Goal: Transaction & Acquisition: Purchase product/service

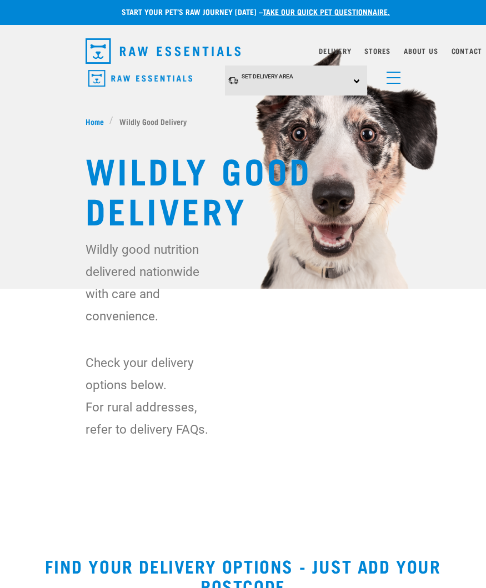
scroll to position [3, 0]
click at [307, 79] on div "Set Delivery Area North Island South Island" at bounding box center [296, 81] width 142 height 31
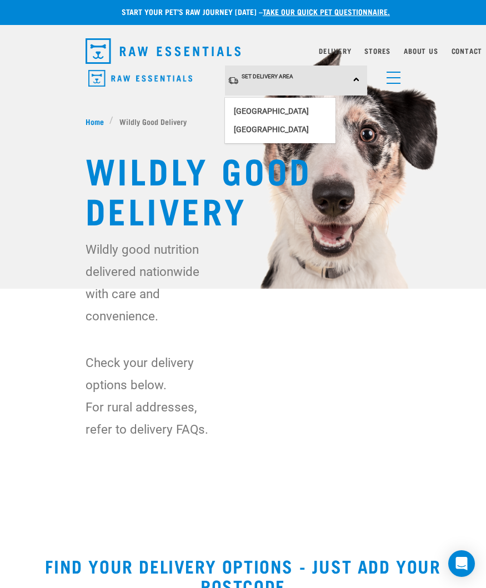
click at [283, 104] on link "[GEOGRAPHIC_DATA]" at bounding box center [280, 111] width 111 height 18
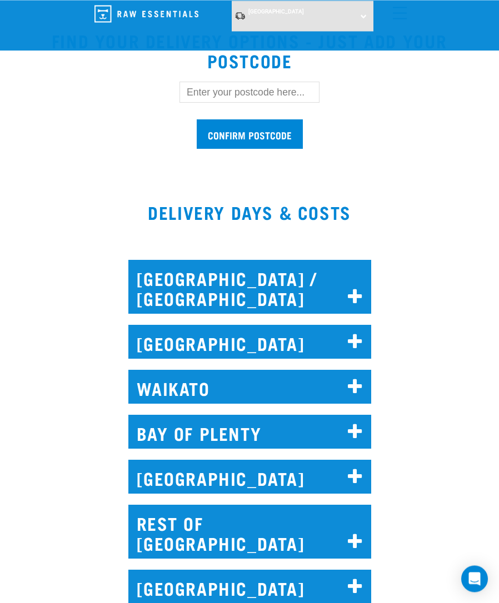
scroll to position [444, 0]
click at [325, 342] on h2 "[GEOGRAPHIC_DATA]" at bounding box center [249, 342] width 243 height 34
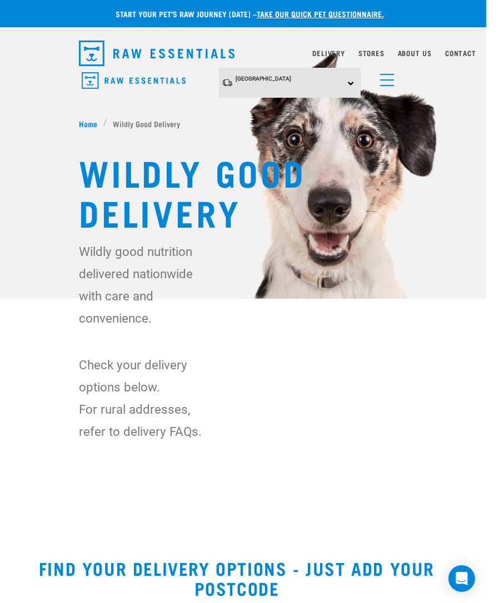
scroll to position [0, 5]
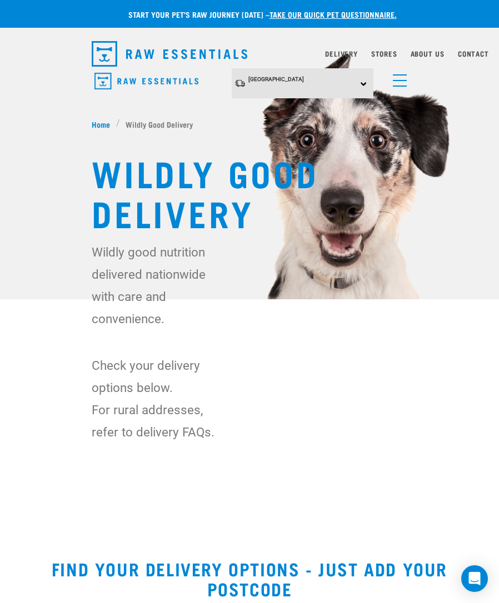
click at [396, 86] on span "menu" at bounding box center [400, 86] width 14 height 1
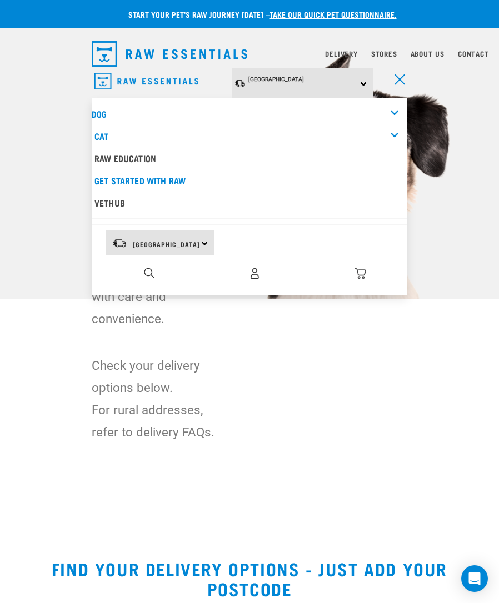
click at [105, 137] on link "Cat" at bounding box center [101, 135] width 14 height 5
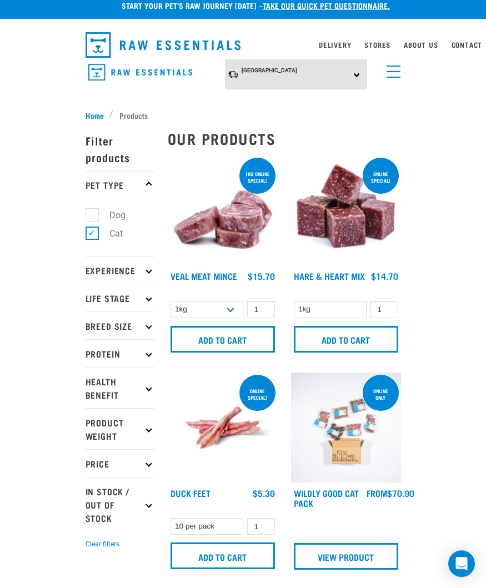
scroll to position [1, 0]
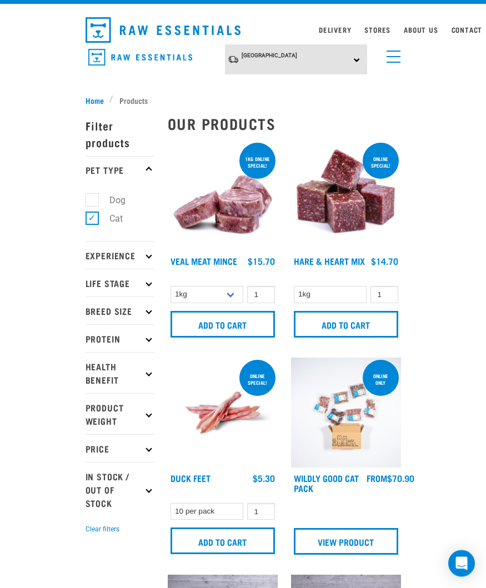
click at [353, 326] on input "Add to cart" at bounding box center [346, 324] width 104 height 27
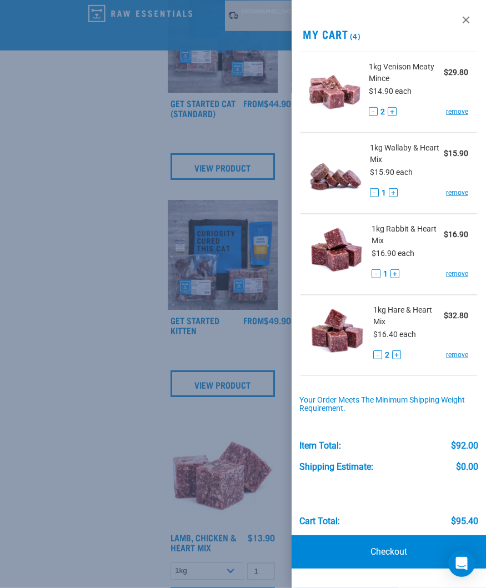
scroll to position [532, 0]
click at [389, 554] on link "Checkout" at bounding box center [389, 551] width 194 height 33
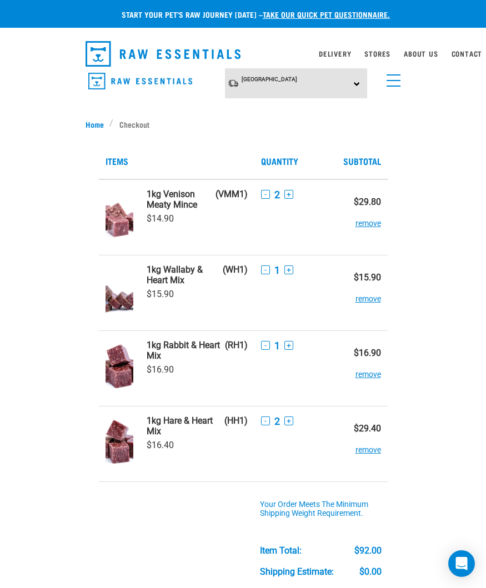
click at [371, 376] on button "remove" at bounding box center [369, 369] width 26 height 22
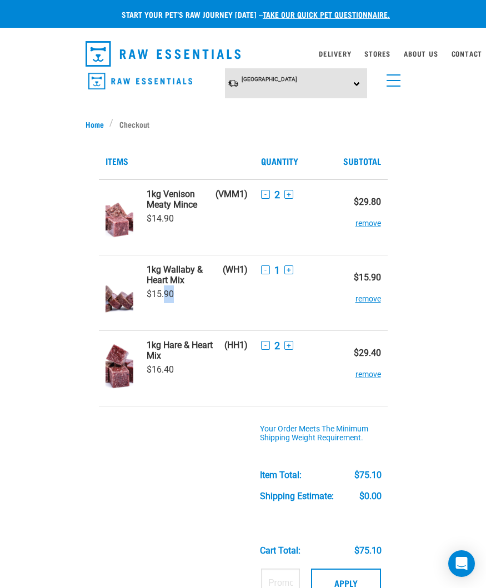
click at [435, 375] on div "Start your pet’s raw journey today – take our quick pet questionnaire. Delivery…" at bounding box center [243, 462] width 486 height 924
click at [393, 83] on link "menu" at bounding box center [391, 78] width 20 height 20
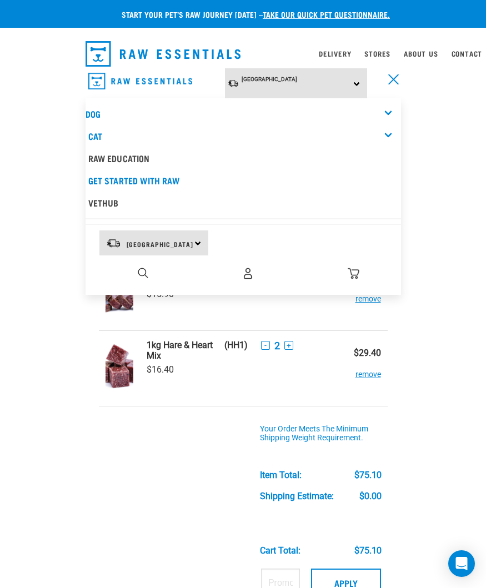
click at [98, 136] on link "Cat" at bounding box center [95, 135] width 14 height 5
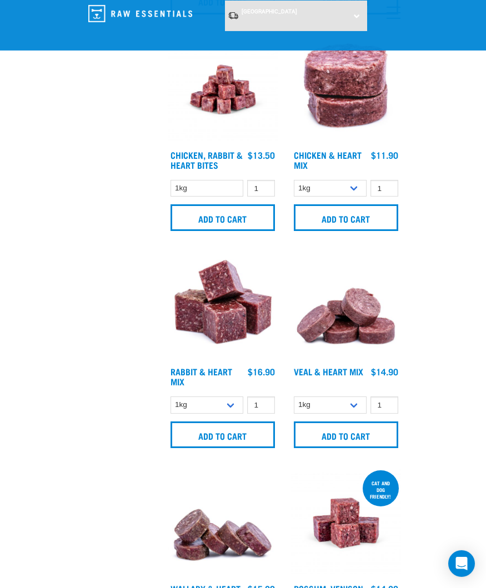
click at [228, 442] on input "Add to cart" at bounding box center [223, 435] width 104 height 27
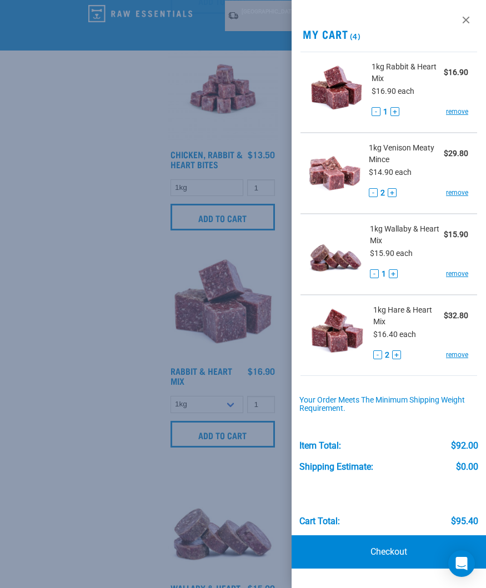
click at [379, 356] on button "-" at bounding box center [377, 355] width 9 height 9
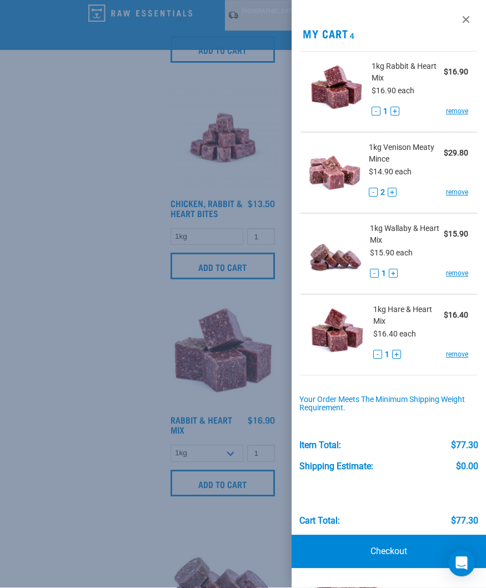
scroll to position [1119, 0]
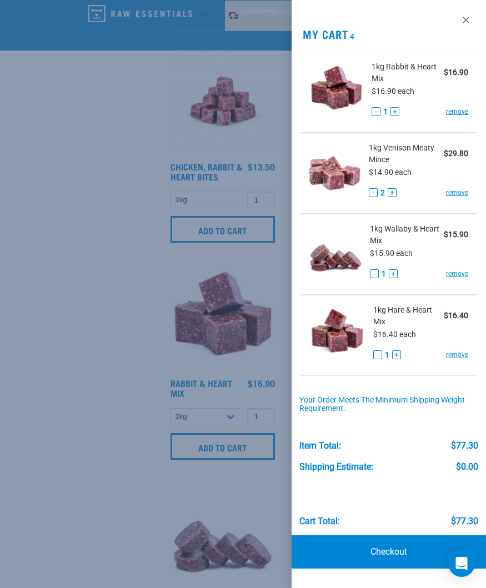
click at [375, 191] on button "-" at bounding box center [373, 192] width 9 height 9
click at [384, 553] on link "Checkout" at bounding box center [389, 551] width 194 height 33
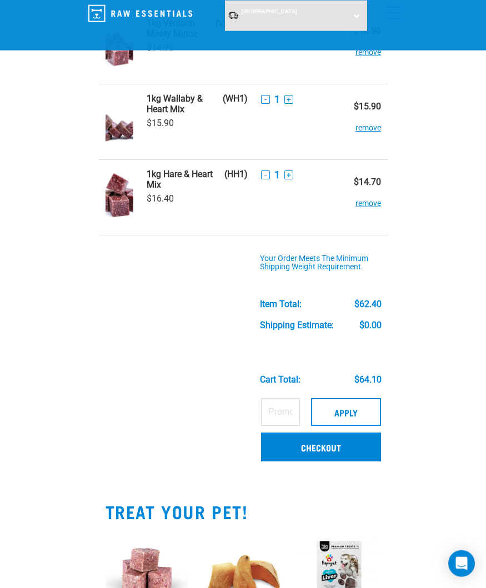
scroll to position [162, 0]
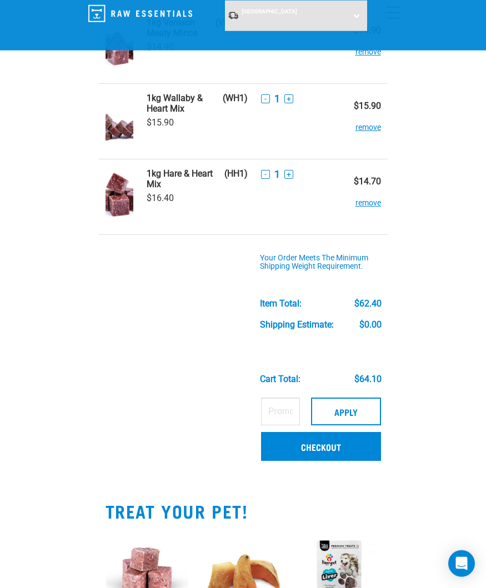
click at [322, 437] on link "Checkout" at bounding box center [321, 446] width 120 height 29
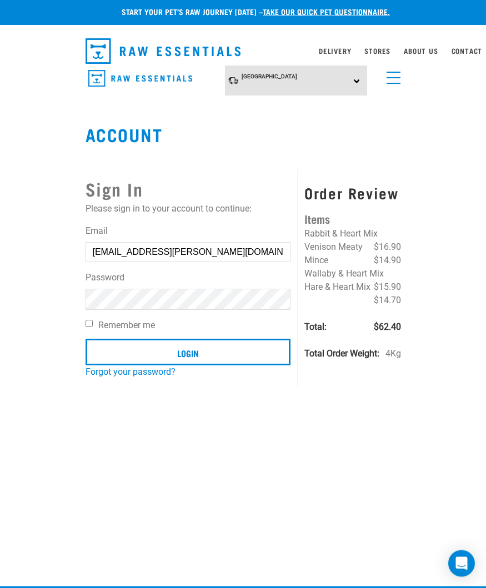
click at [188, 353] on input "Login" at bounding box center [189, 352] width 206 height 27
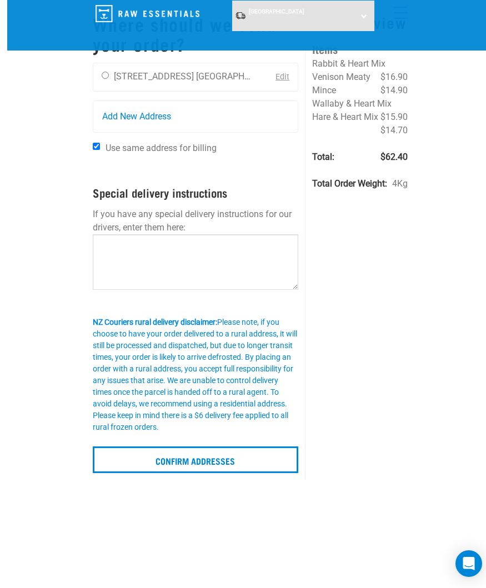
scroll to position [73, 0]
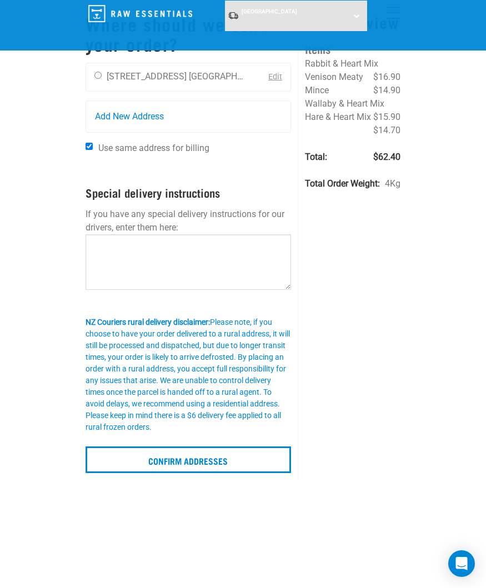
click at [206, 459] on input "Confirm addresses" at bounding box center [189, 460] width 206 height 27
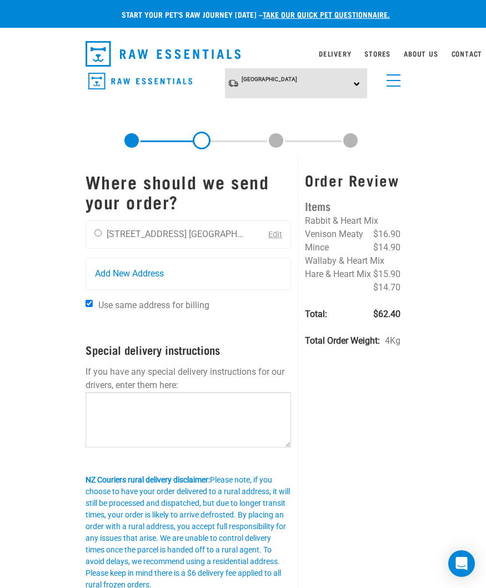
click at [388, 81] on span "menu" at bounding box center [394, 80] width 14 height 1
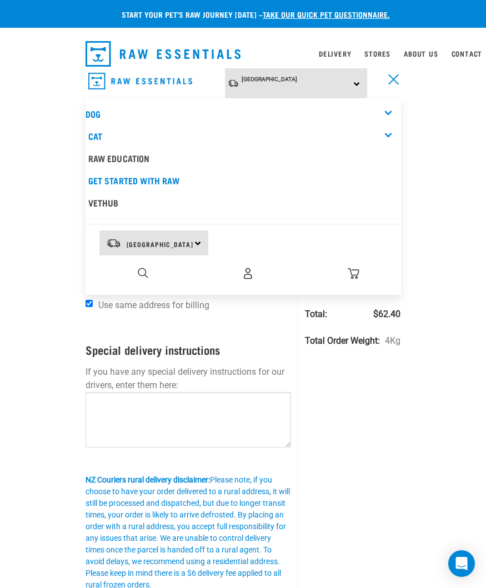
click at [106, 133] on div "Cat" at bounding box center [244, 136] width 313 height 22
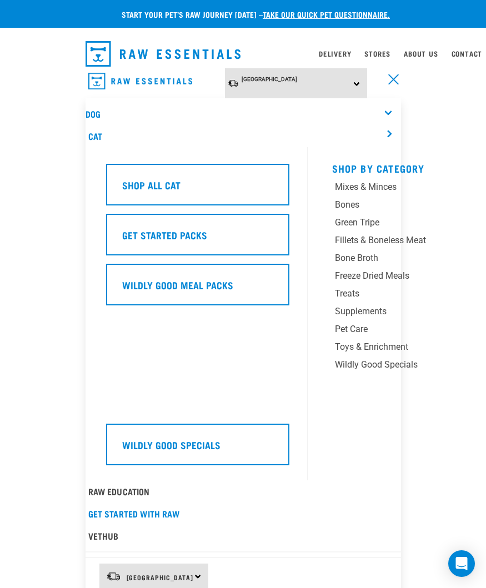
click at [209, 182] on div "Shop All Cat" at bounding box center [197, 185] width 183 height 42
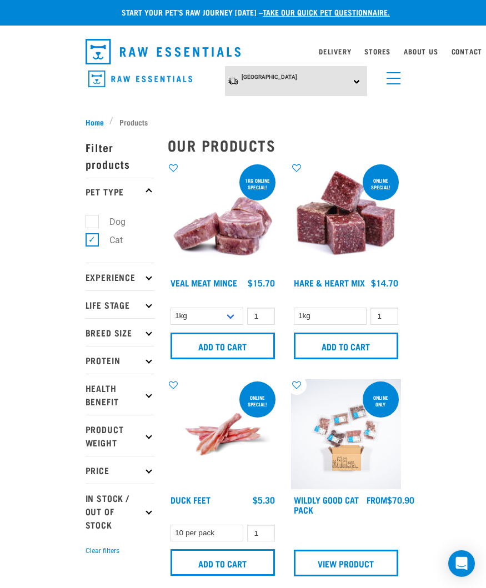
scroll to position [3, 11]
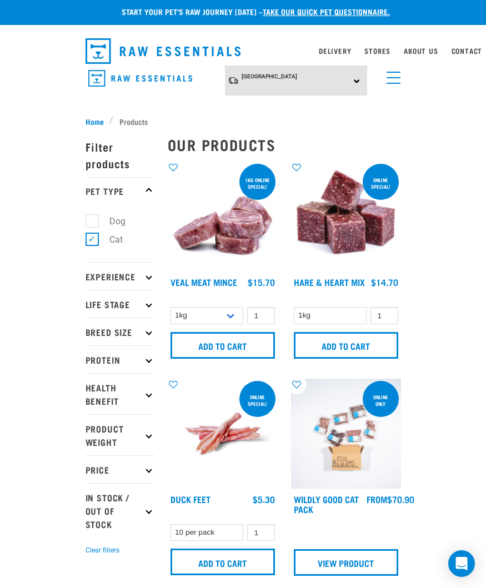
click at [468, 561] on div "Open Intercom Messenger" at bounding box center [461, 563] width 27 height 27
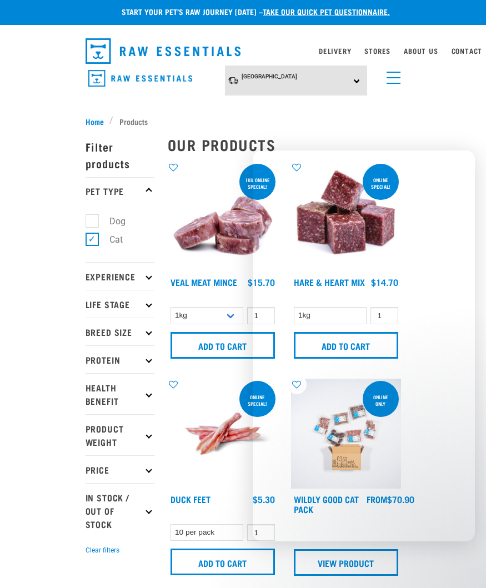
click at [448, 114] on div "×" at bounding box center [243, 113] width 486 height 6
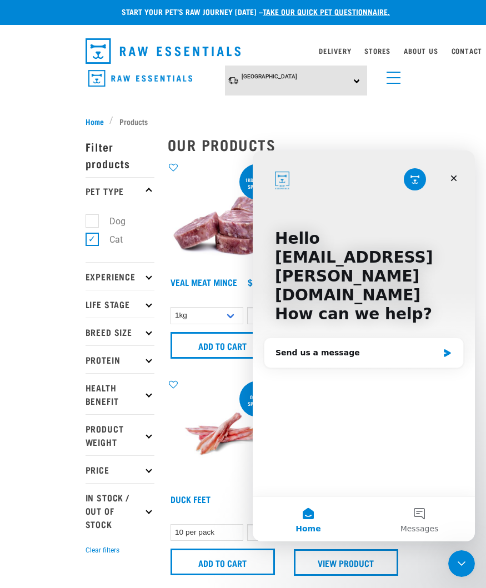
scroll to position [0, 0]
click at [444, 101] on nav "North Island North Island South Island Dog Shop All Dog Rolls Cat" at bounding box center [243, 88] width 486 height 44
click at [455, 181] on icon "Close" at bounding box center [453, 178] width 9 height 9
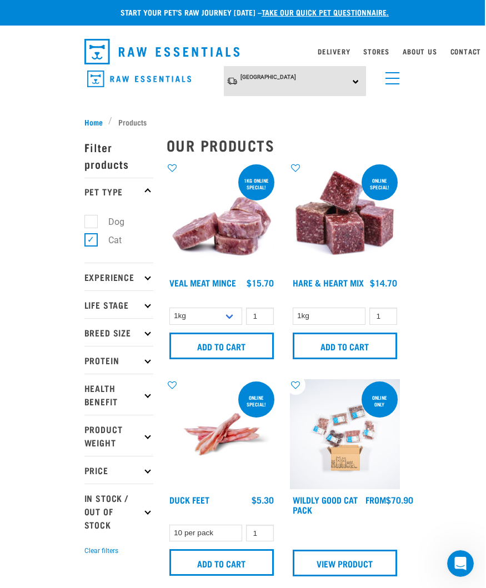
scroll to position [3, 11]
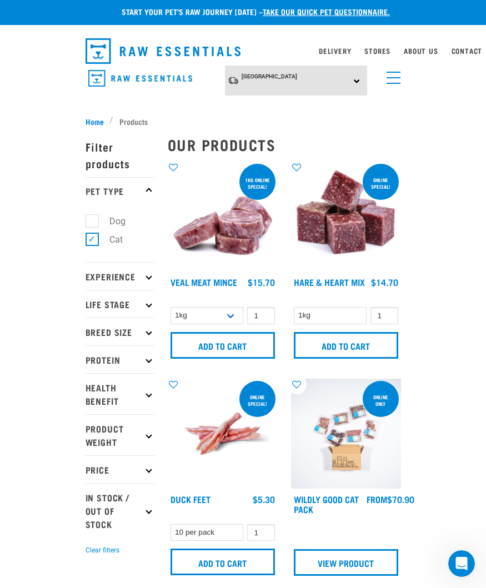
click at [223, 347] on input "Add to cart" at bounding box center [223, 345] width 104 height 27
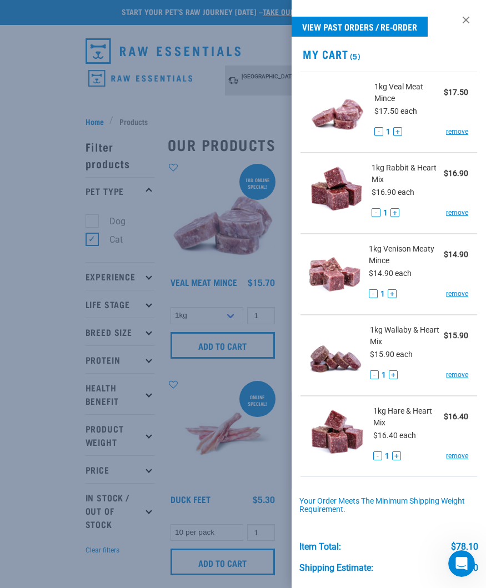
scroll to position [0, 0]
click at [455, 133] on link "remove" at bounding box center [457, 132] width 22 height 10
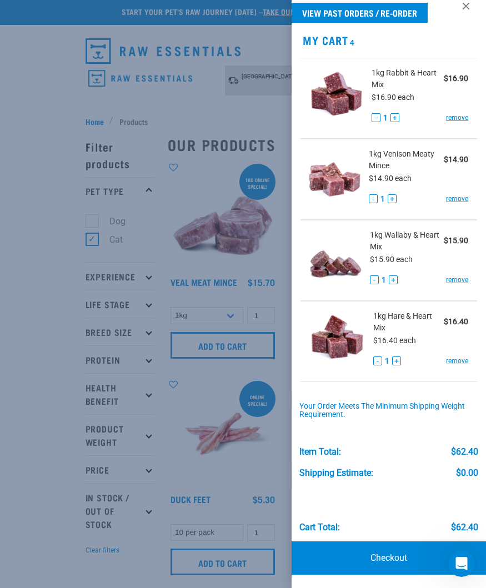
scroll to position [13, 0]
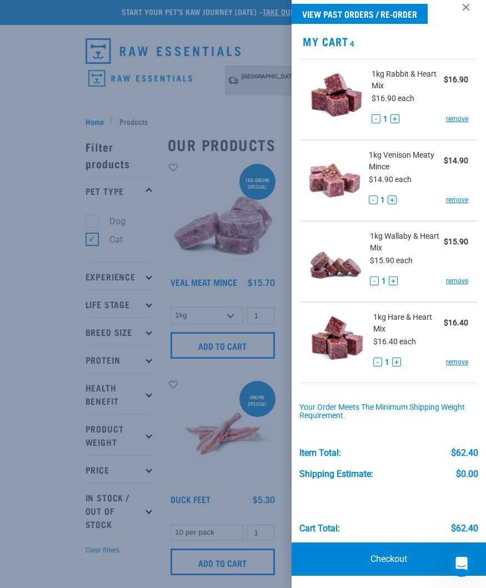
click at [390, 563] on link "Checkout" at bounding box center [389, 559] width 194 height 33
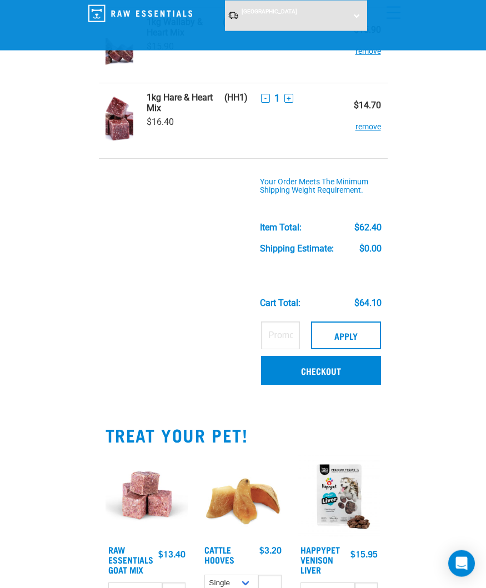
scroll to position [238, 0]
click at [328, 367] on link "Checkout" at bounding box center [321, 370] width 120 height 29
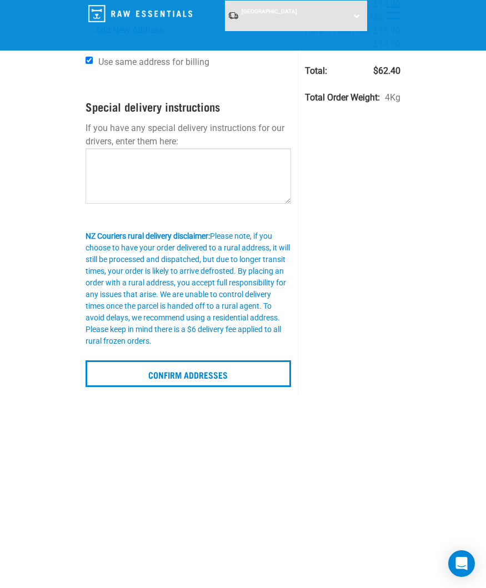
scroll to position [162, 0]
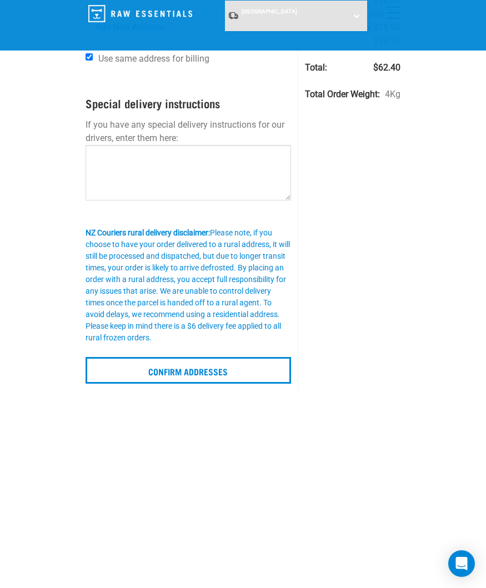
click at [210, 372] on input "Confirm addresses" at bounding box center [189, 370] width 206 height 27
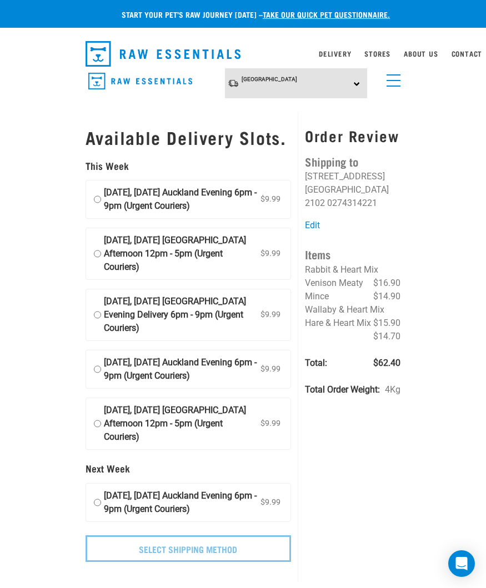
click at [104, 266] on label "[DATE], [DATE] [GEOGRAPHIC_DATA] Afternoon 12pm - 5pm (Urgent Couriers) $9.99" at bounding box center [188, 253] width 205 height 51
click at [101, 266] on input "[DATE], [DATE] [GEOGRAPHIC_DATA] Afternoon 12pm - 5pm (Urgent Couriers) $9.99" at bounding box center [97, 254] width 7 height 40
radio input "true"
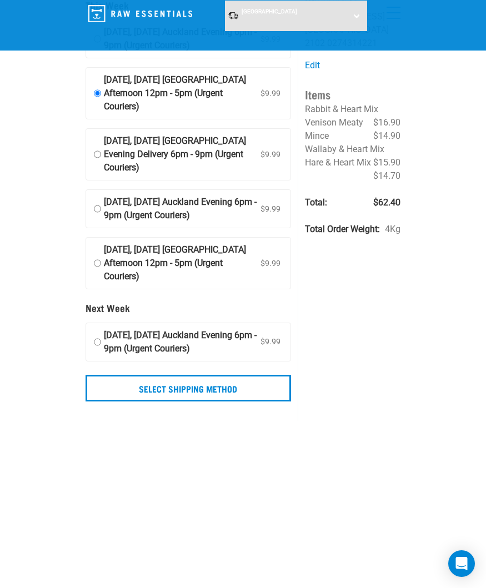
scroll to position [81, 0]
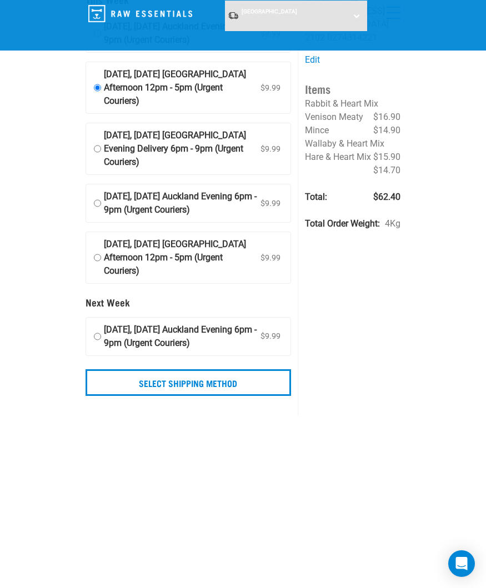
click at [234, 396] on input "Select Shipping Method" at bounding box center [189, 382] width 206 height 27
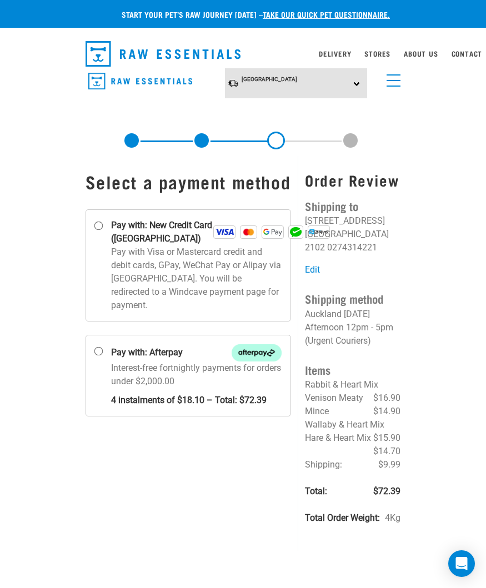
click at [103, 356] on input "Pay with: Afterpay Interest-free fortnightly payments for orders under $2,000.00" at bounding box center [98, 351] width 9 height 9
radio input "true"
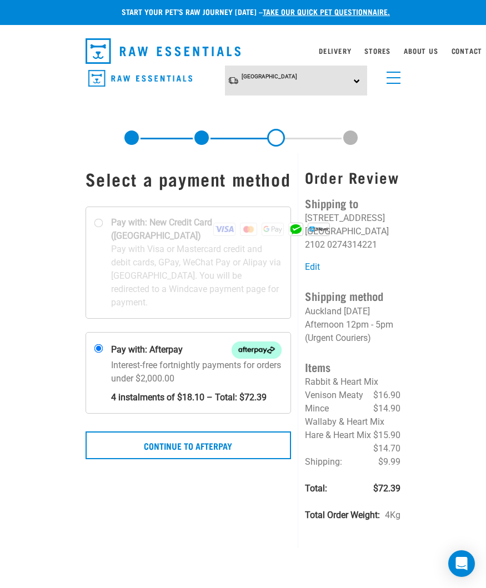
click at [227, 459] on button "Continue to Afterpay" at bounding box center [189, 446] width 206 height 28
click at [204, 459] on button "Confirm Payment" at bounding box center [189, 446] width 206 height 28
